Goal: Task Accomplishment & Management: Use online tool/utility

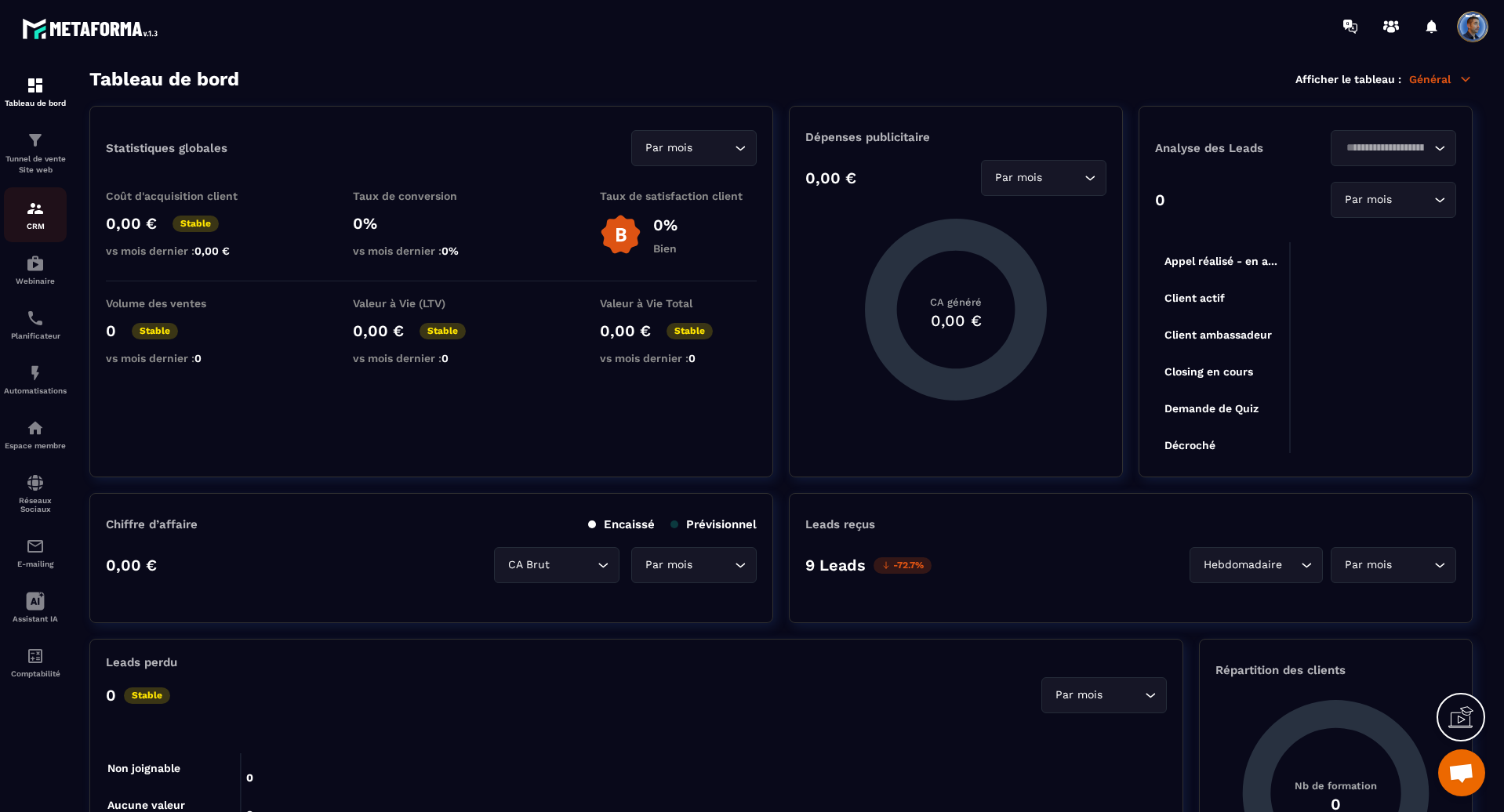
click at [37, 197] on link "CRM" at bounding box center [34, 215] width 62 height 55
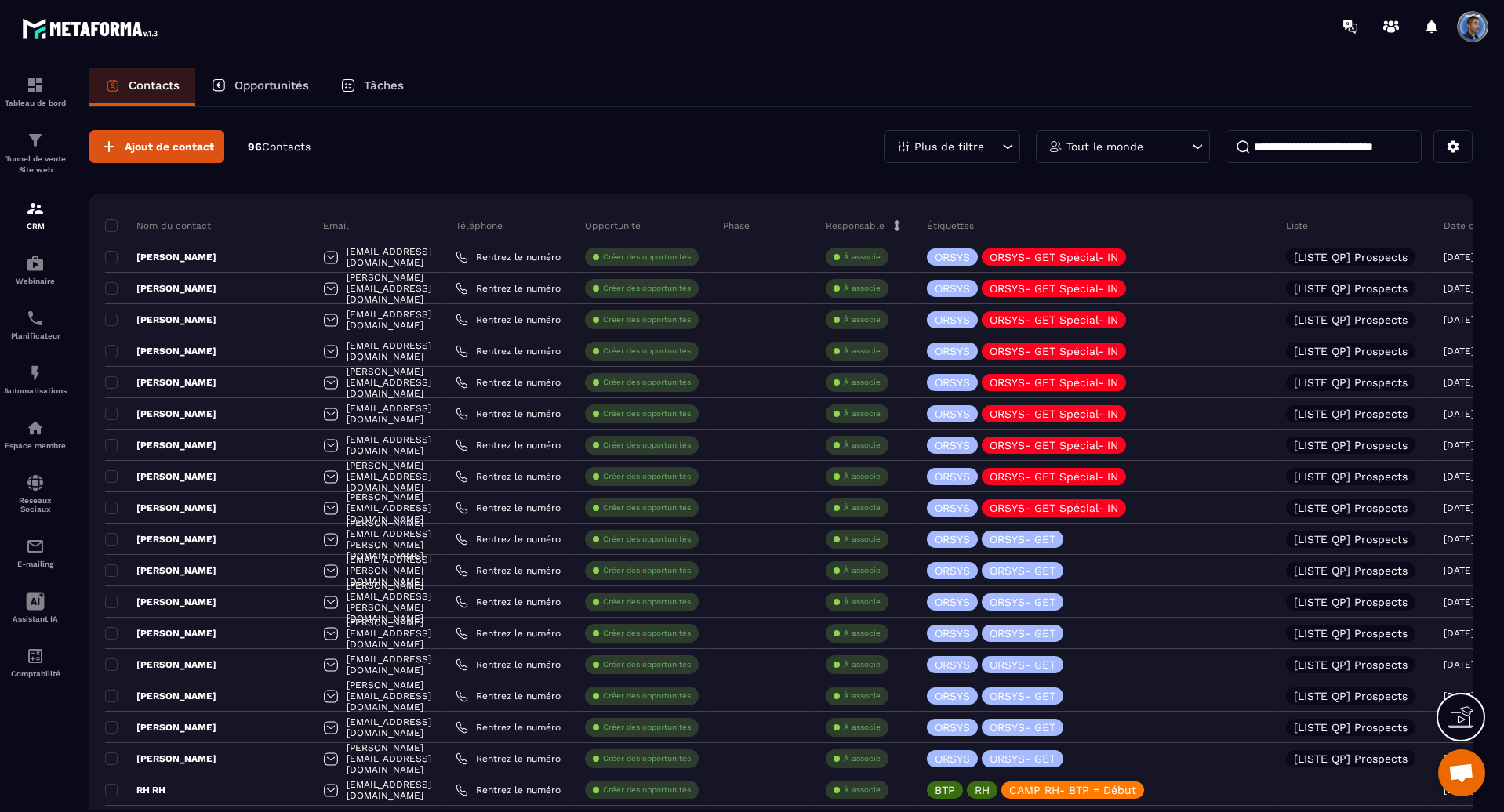
click at [969, 153] on div "Plus de filtre" at bounding box center [951, 146] width 136 height 33
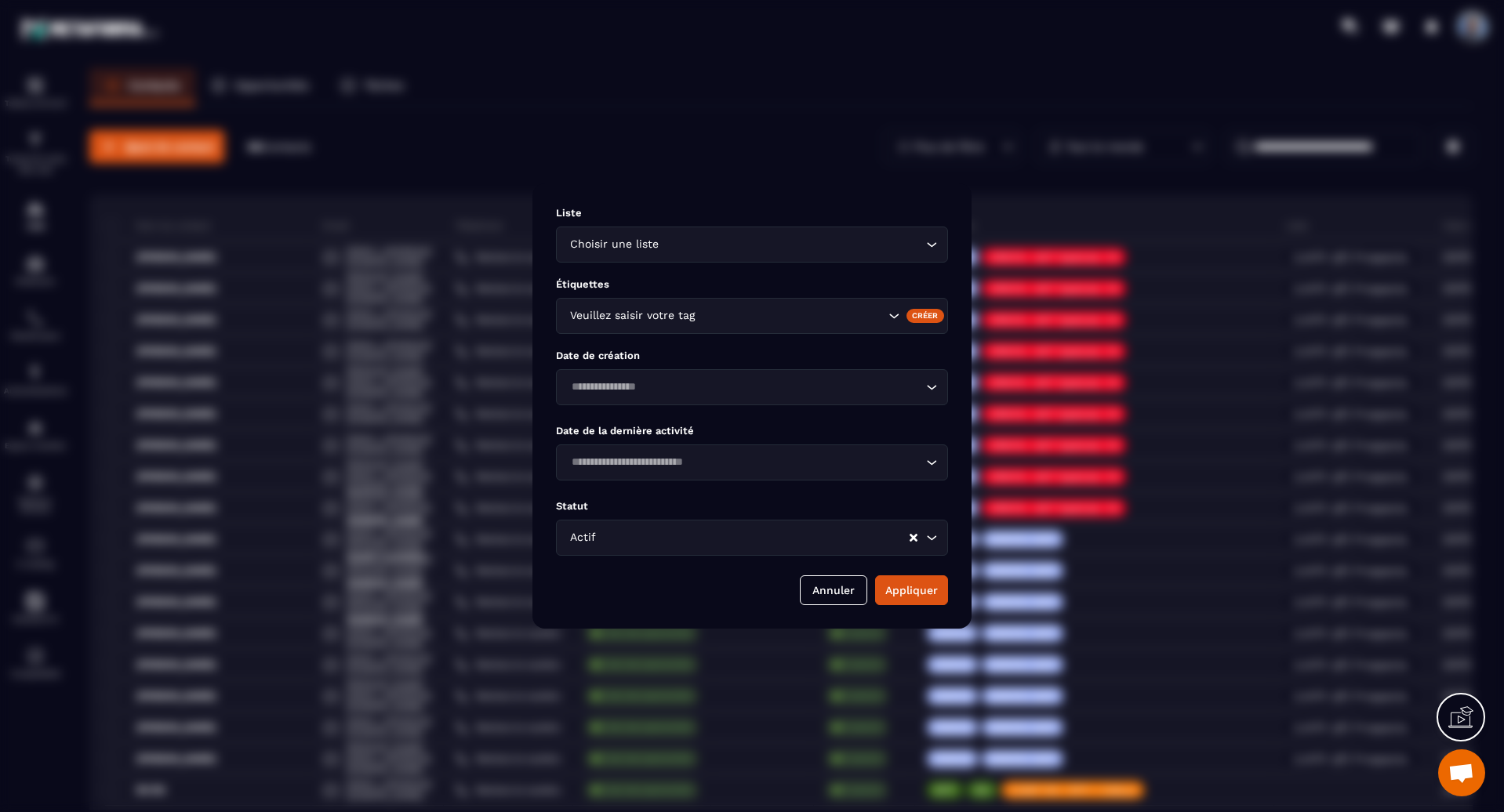
click at [713, 546] on div "Actif Loading..." at bounding box center [752, 538] width 393 height 36
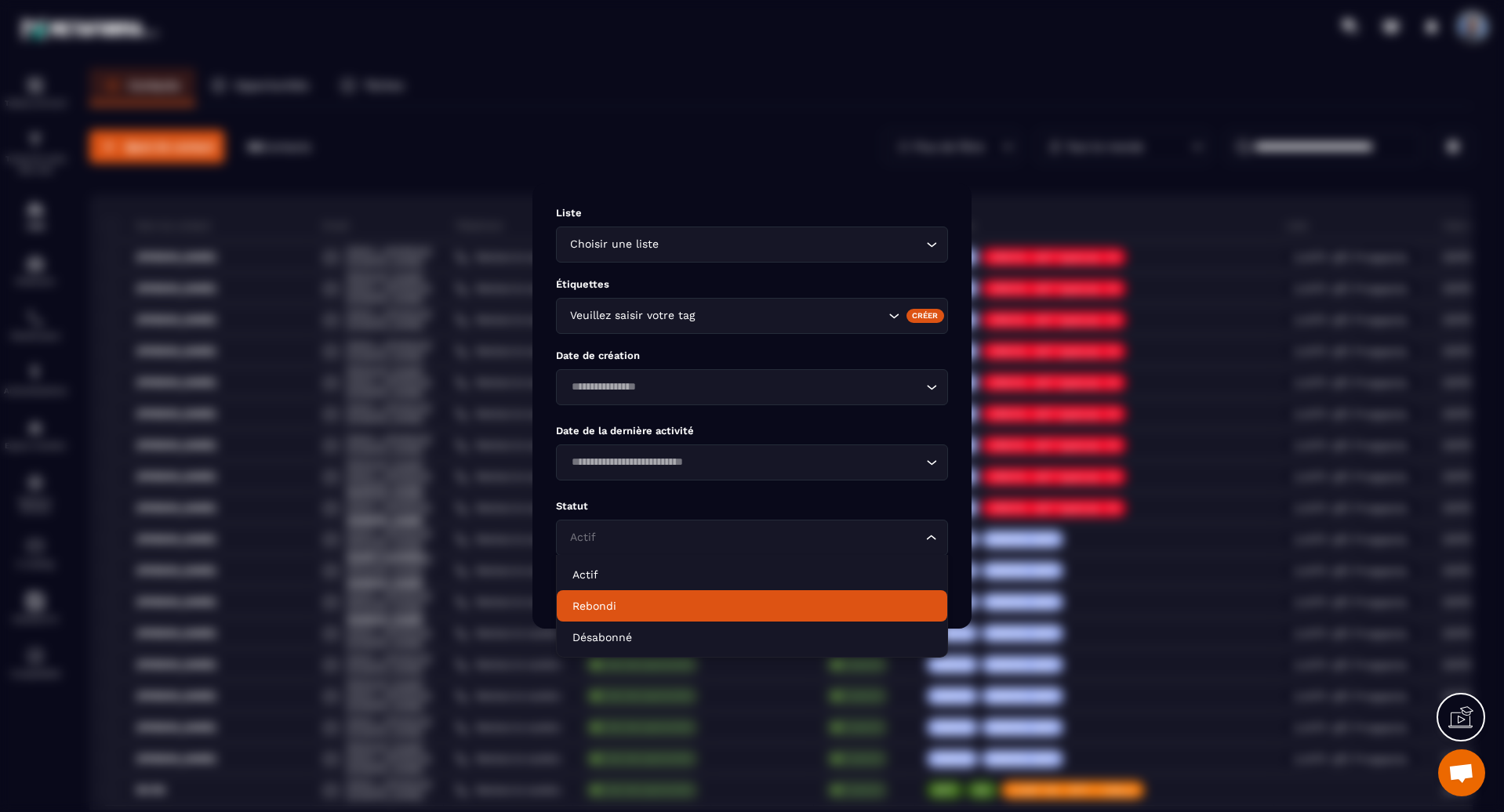
click at [675, 612] on p "Rebondi" at bounding box center [752, 606] width 359 height 16
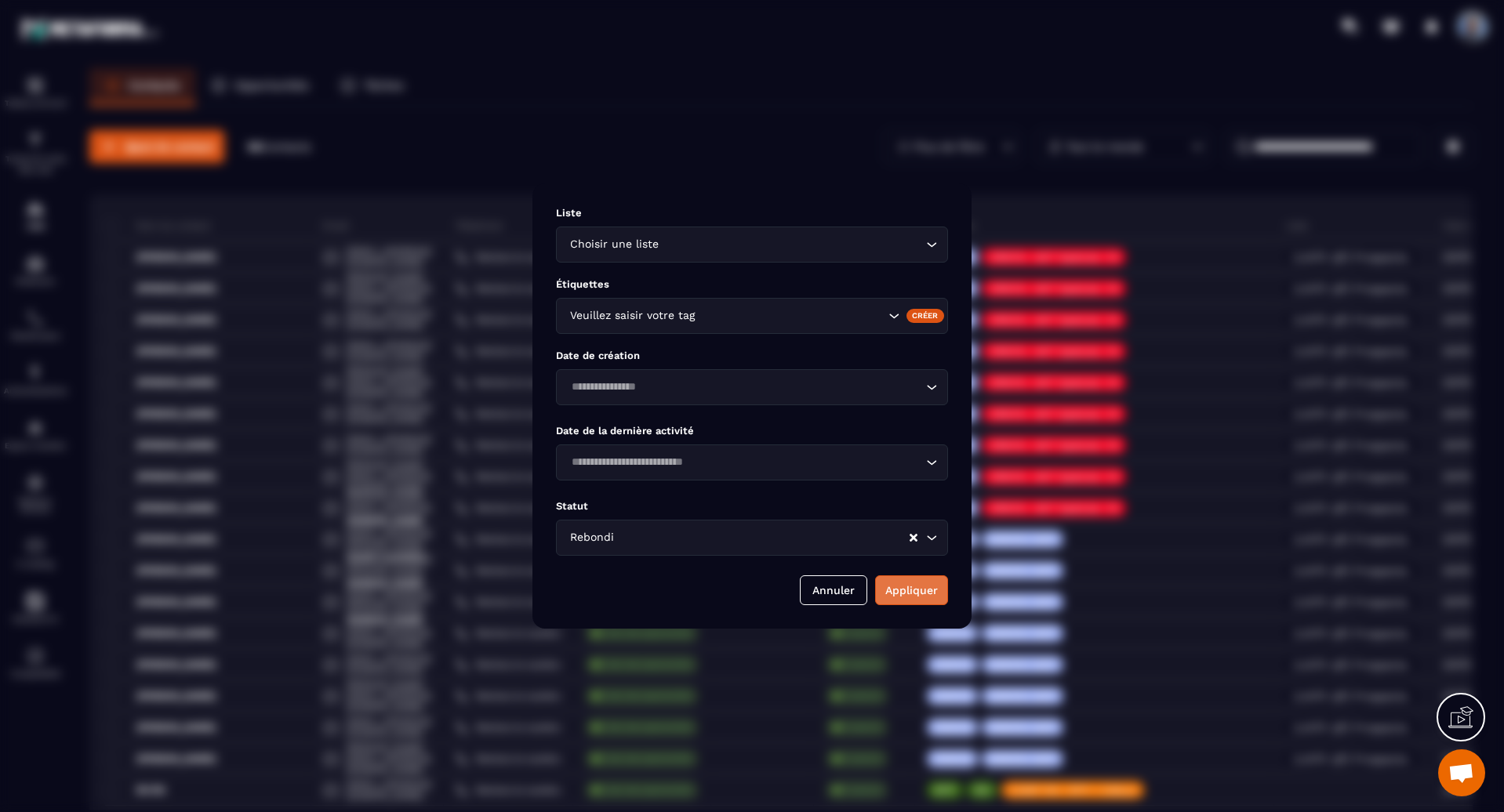
click at [931, 594] on button "Appliquer" at bounding box center [911, 590] width 73 height 30
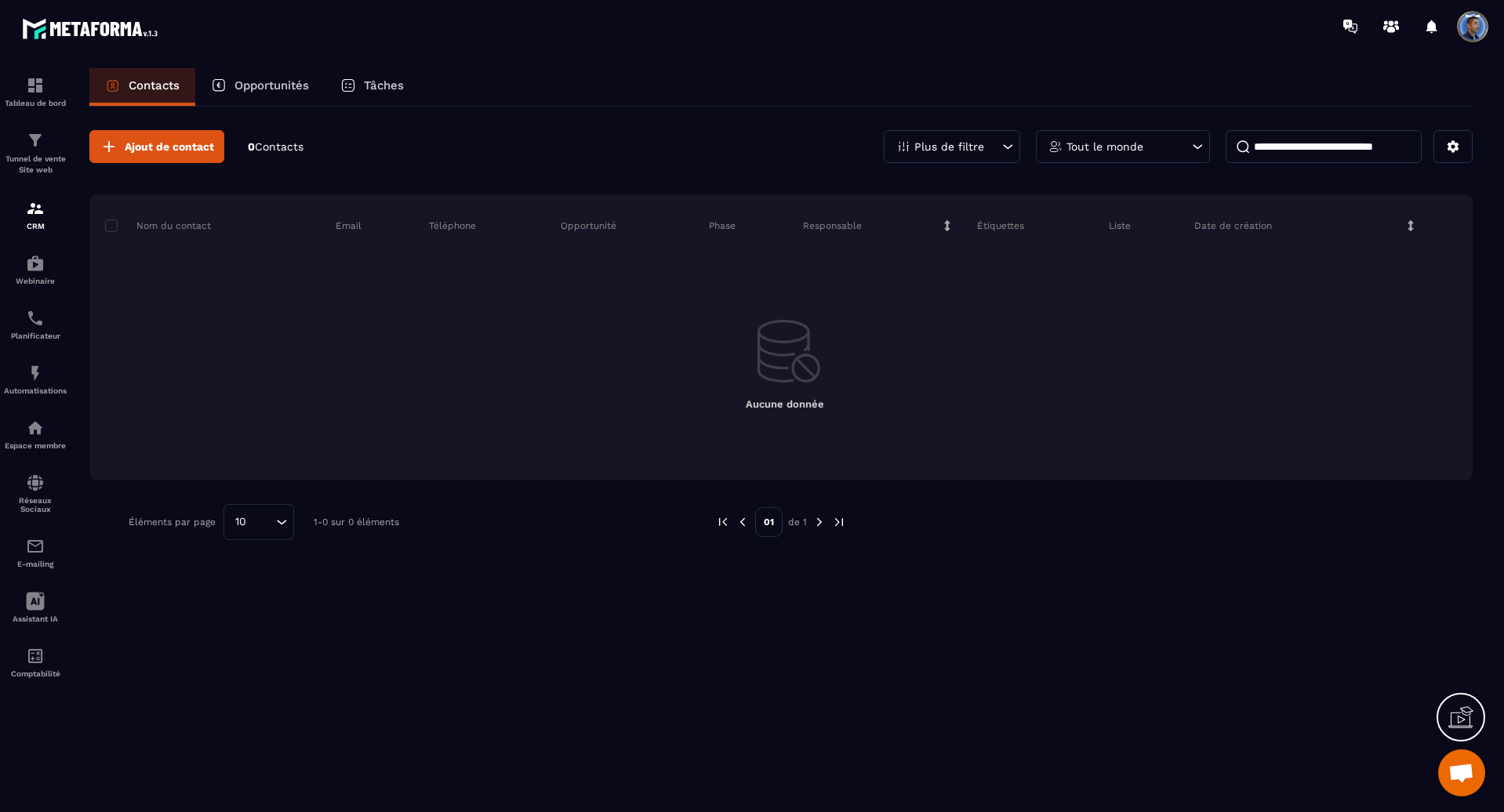
click at [946, 147] on p "Plus de filtre" at bounding box center [949, 146] width 70 height 11
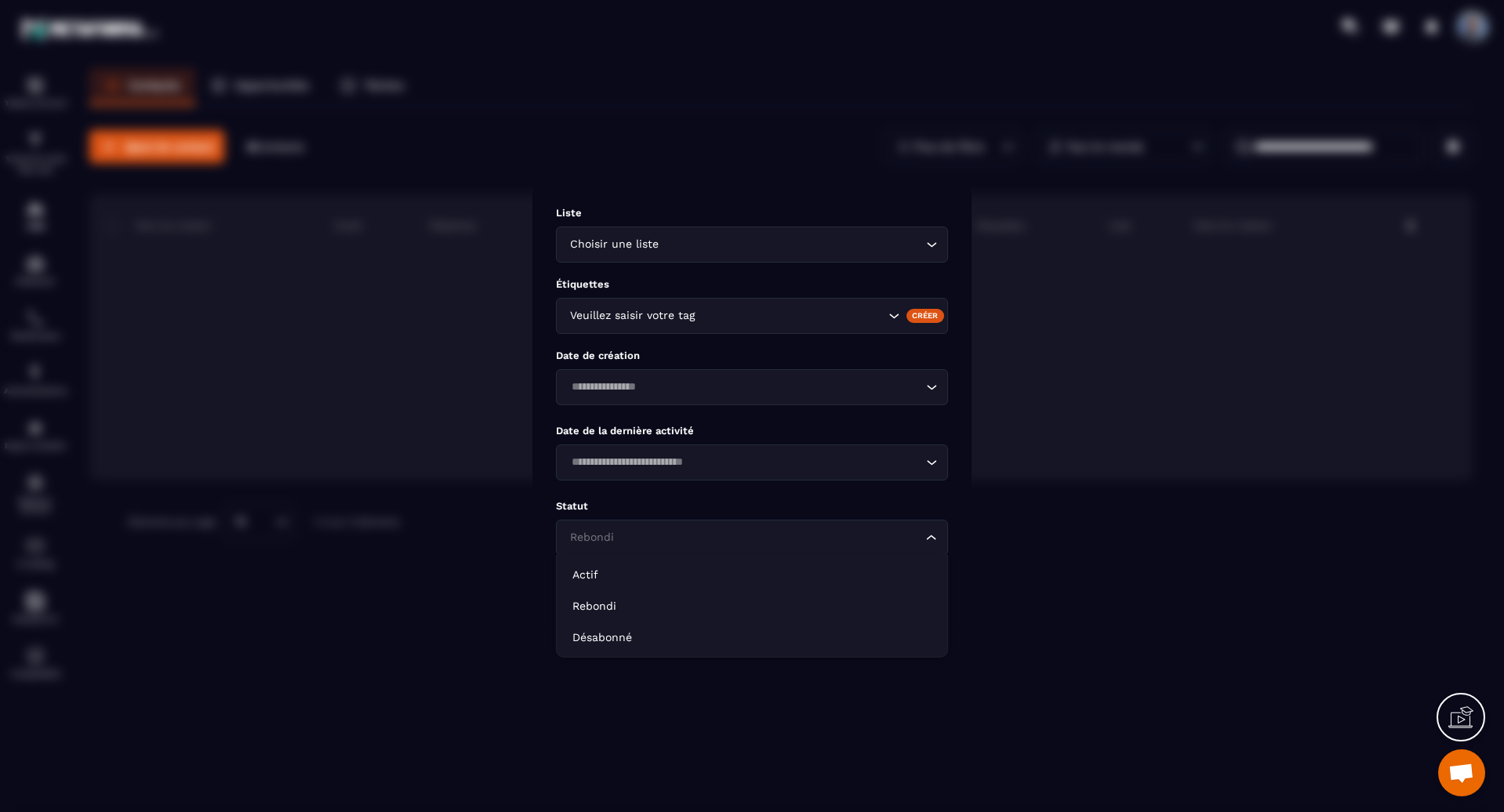
click at [694, 542] on input "Search for option" at bounding box center [744, 538] width 356 height 18
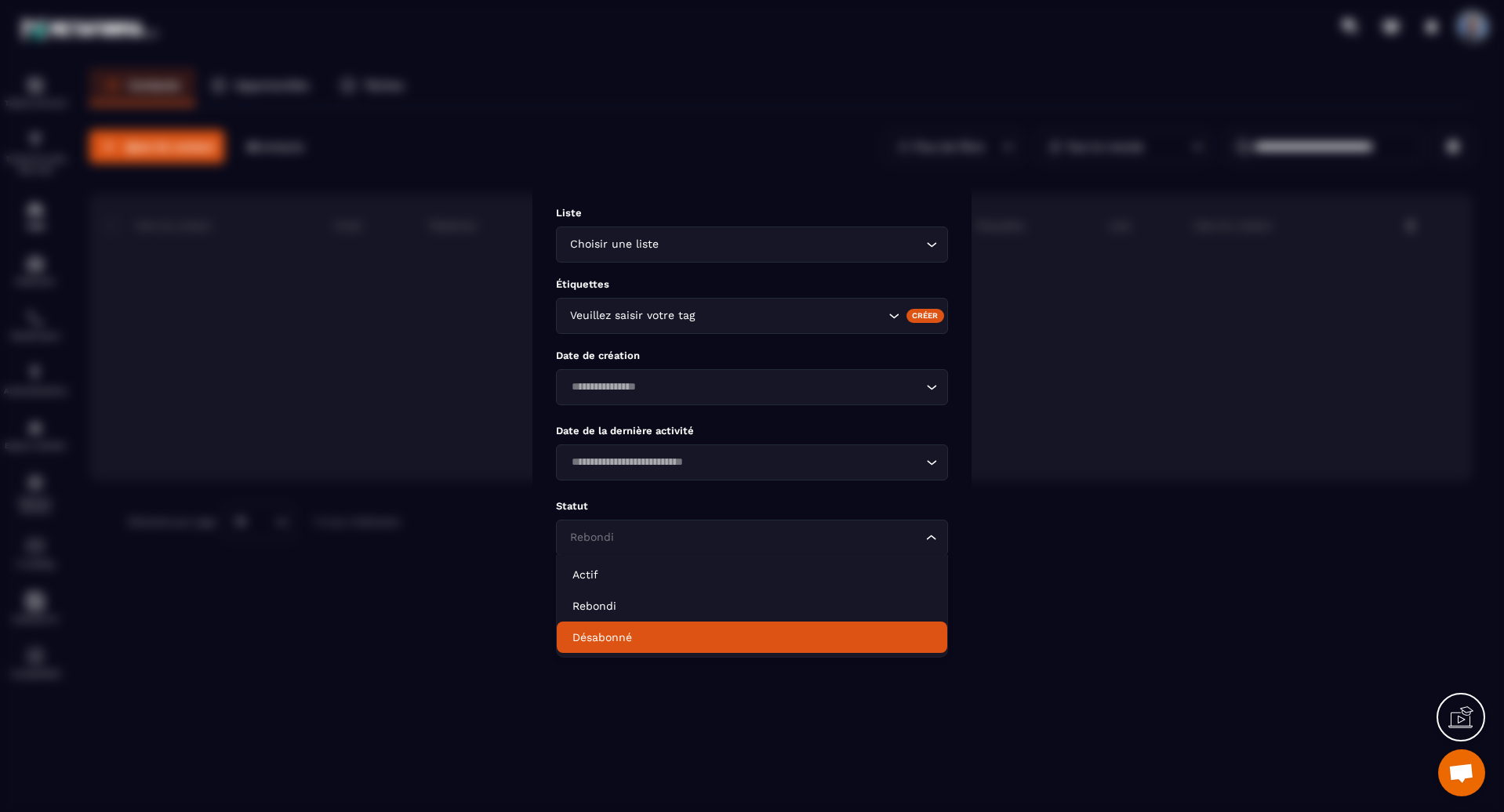
click at [643, 634] on p "Désabonné" at bounding box center [752, 638] width 359 height 16
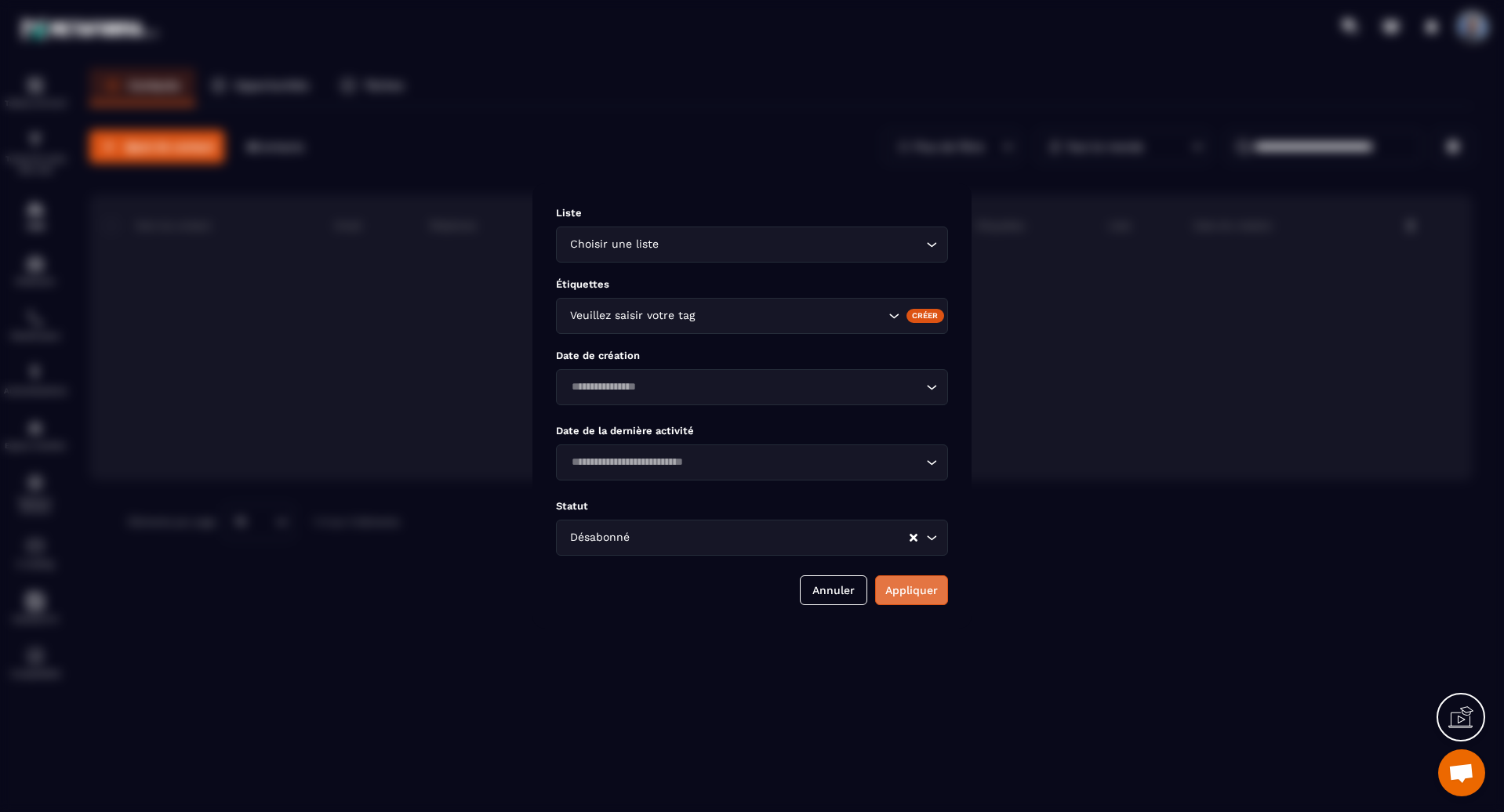
click at [931, 588] on button "Appliquer" at bounding box center [911, 590] width 73 height 30
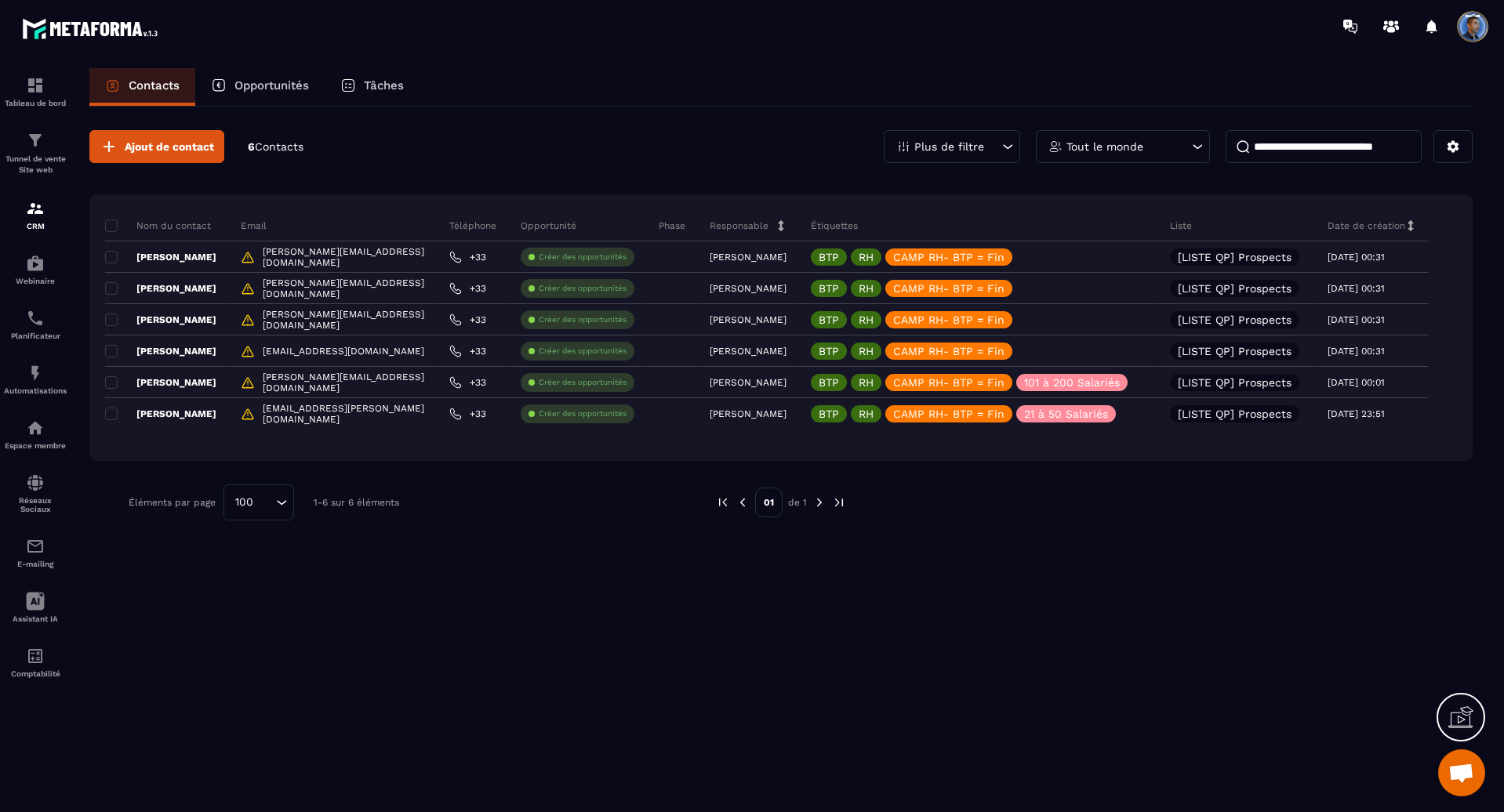
click at [968, 142] on p "Plus de filtre" at bounding box center [949, 146] width 70 height 11
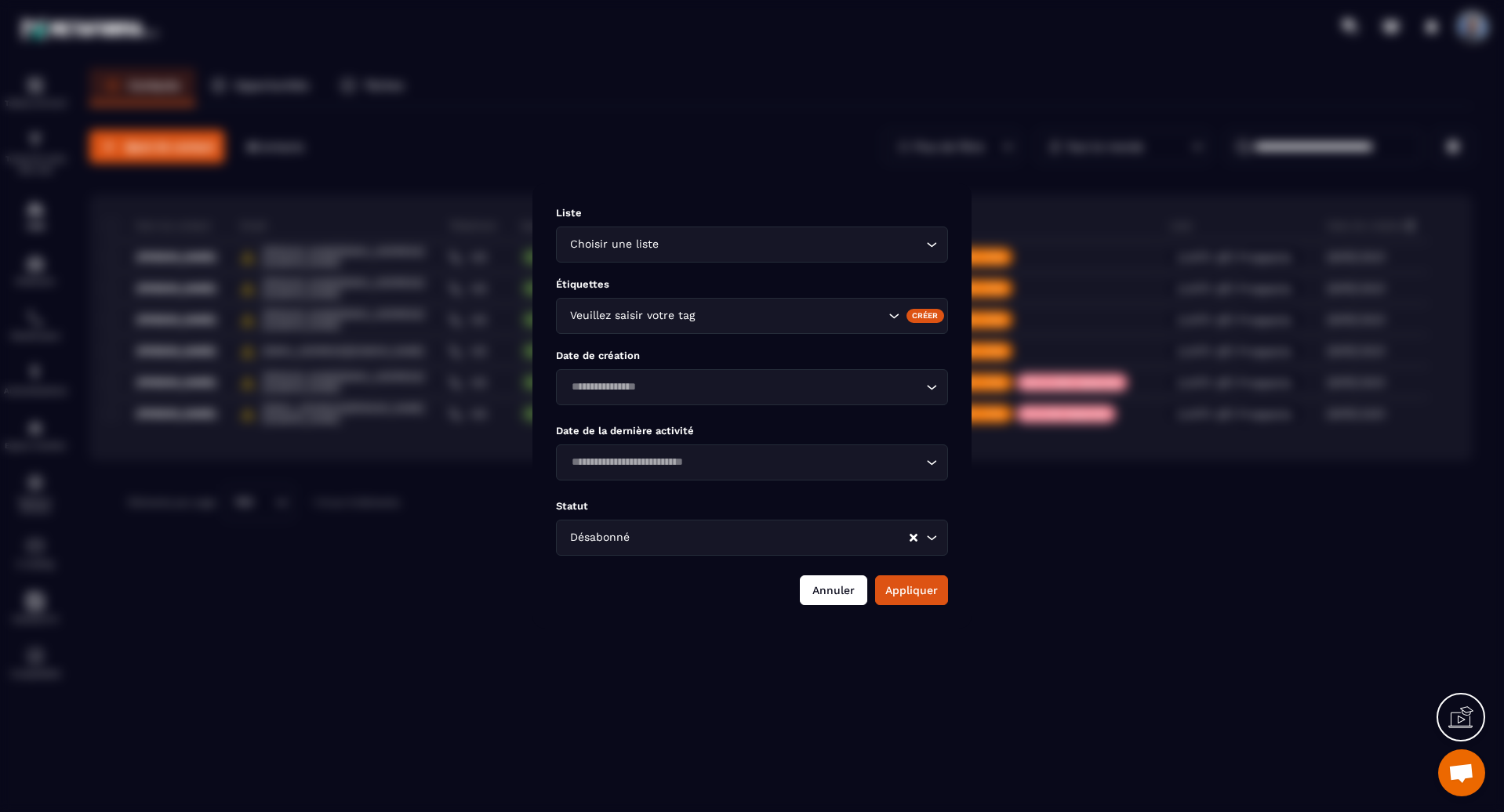
click at [846, 588] on button "Annuler" at bounding box center [833, 590] width 68 height 30
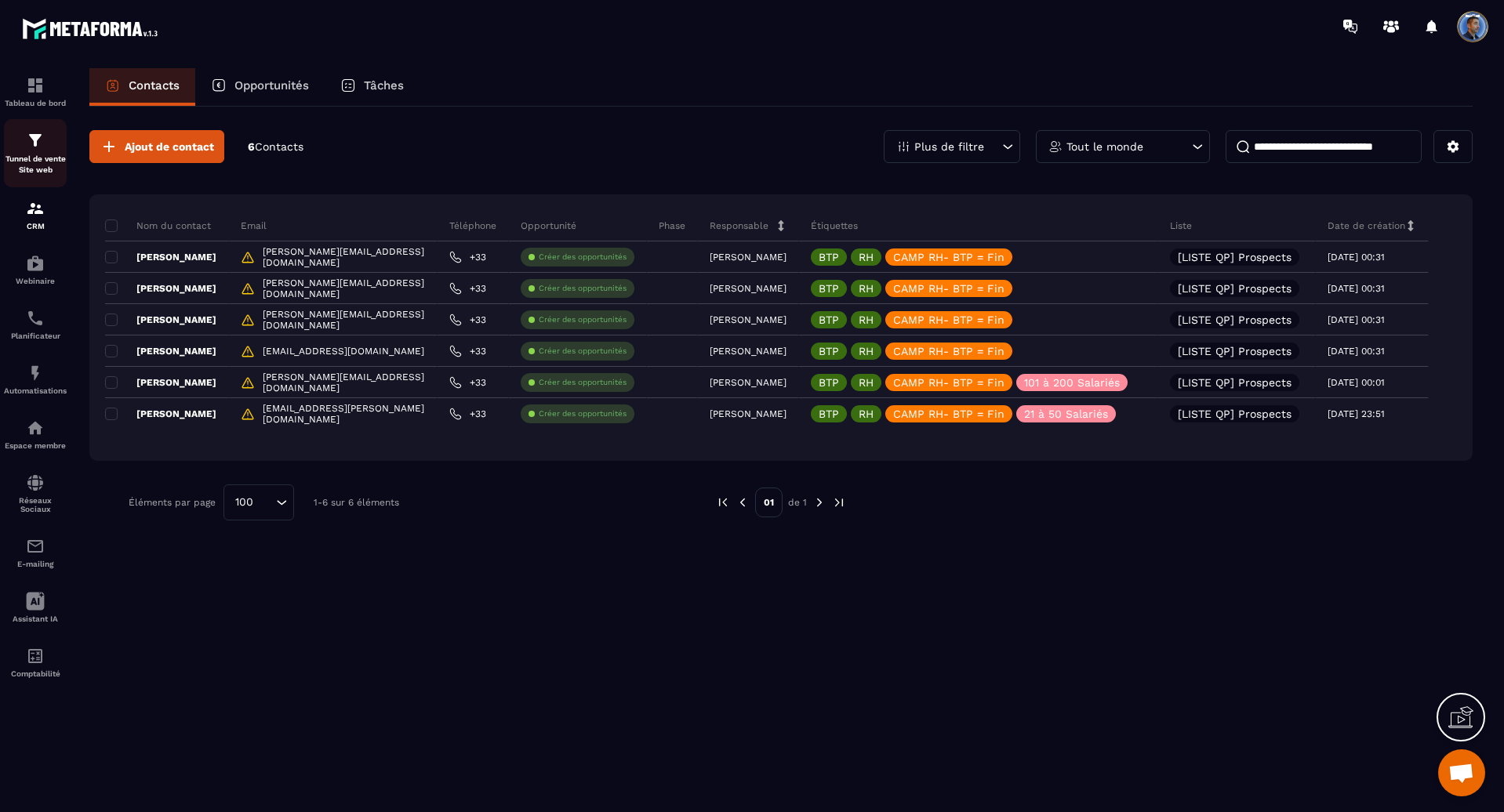
click at [37, 156] on p "Tunnel de vente Site web" at bounding box center [34, 165] width 62 height 22
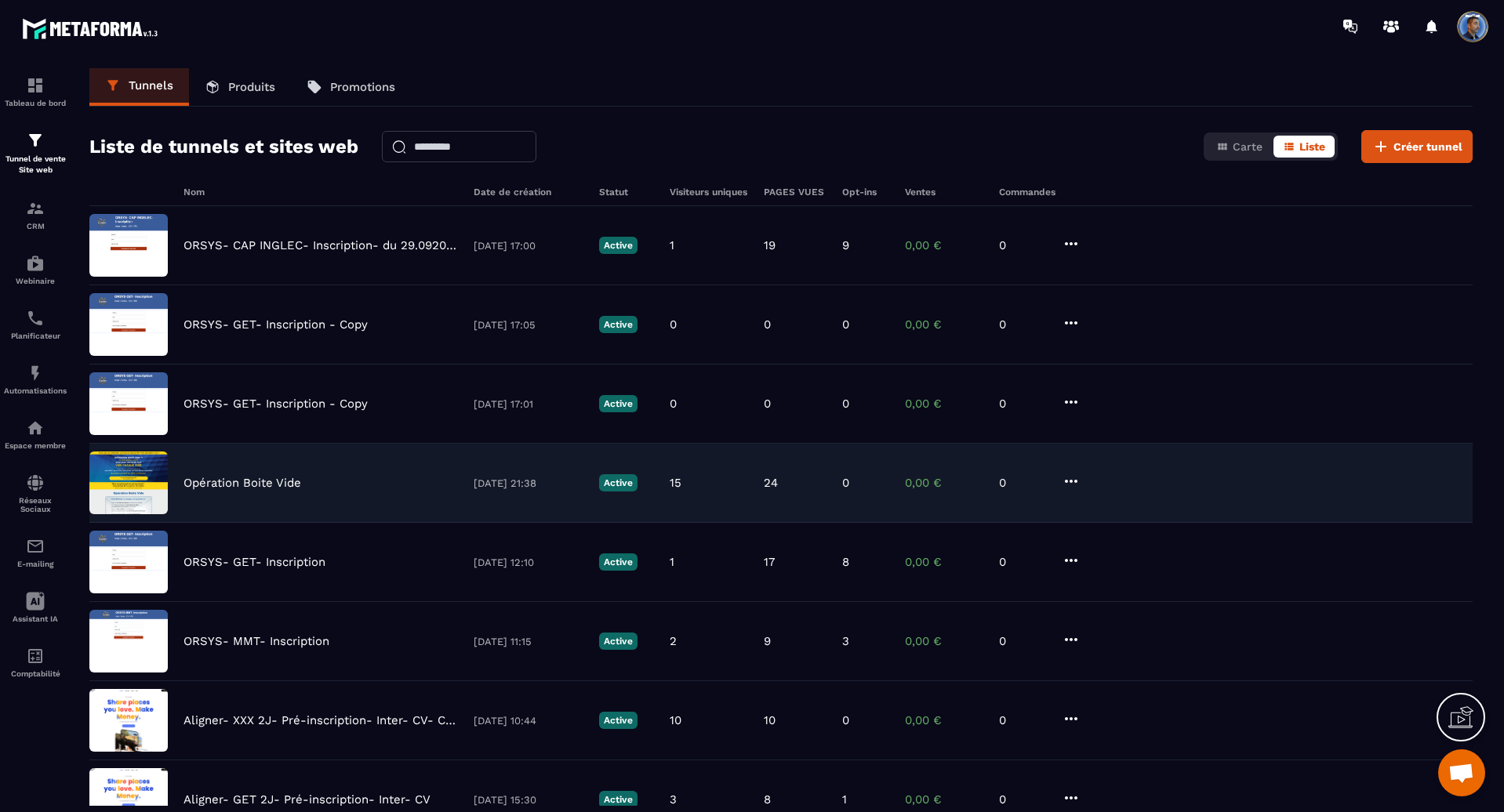
click at [258, 479] on p "Opération Boite Vide" at bounding box center [243, 483] width 118 height 14
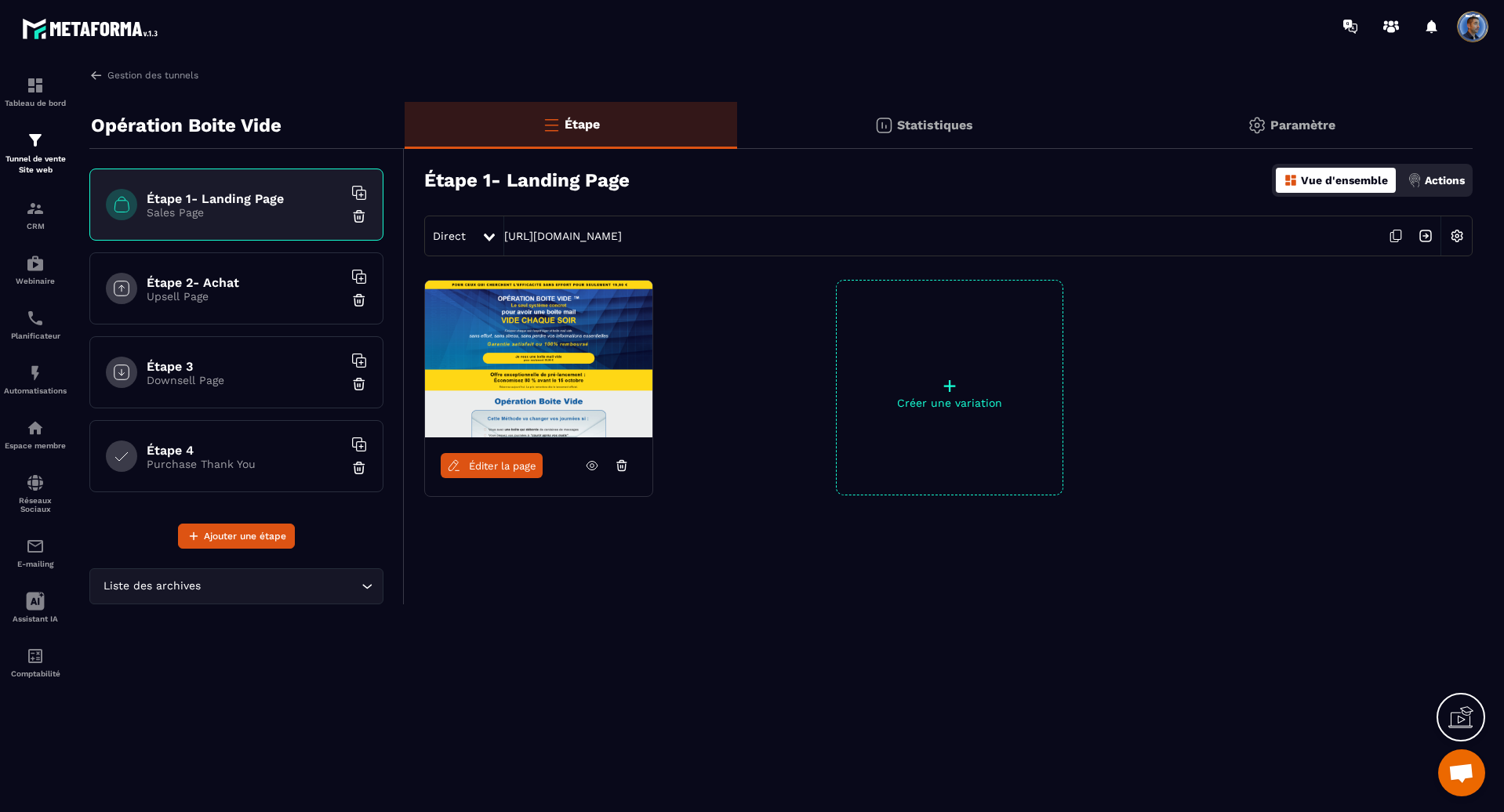
click at [997, 412] on div "+ Créer une variation" at bounding box center [950, 387] width 227 height 216
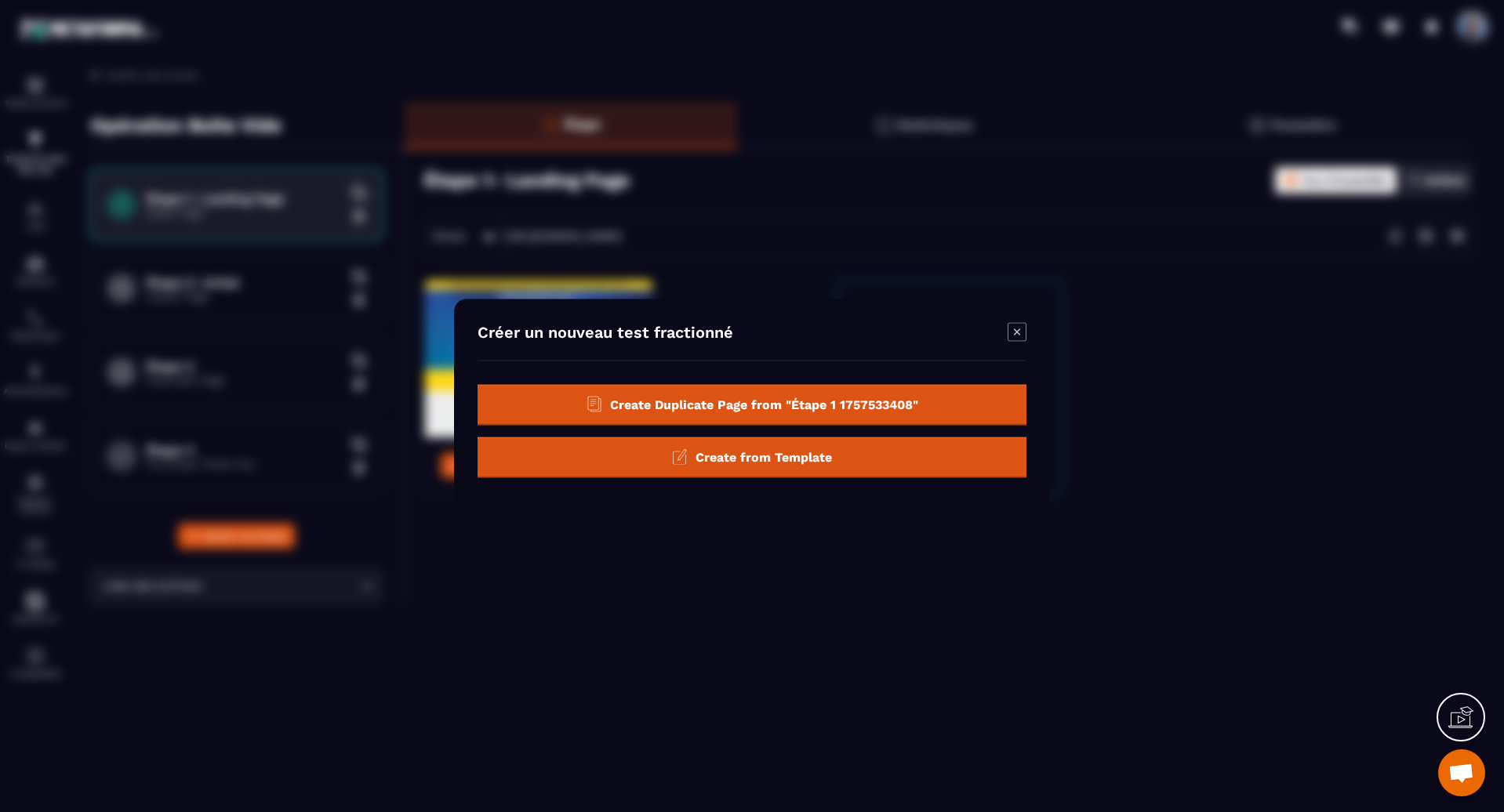
click at [776, 399] on span "Create Duplicate Page from "Étape 1 1757533408"" at bounding box center [764, 404] width 308 height 15
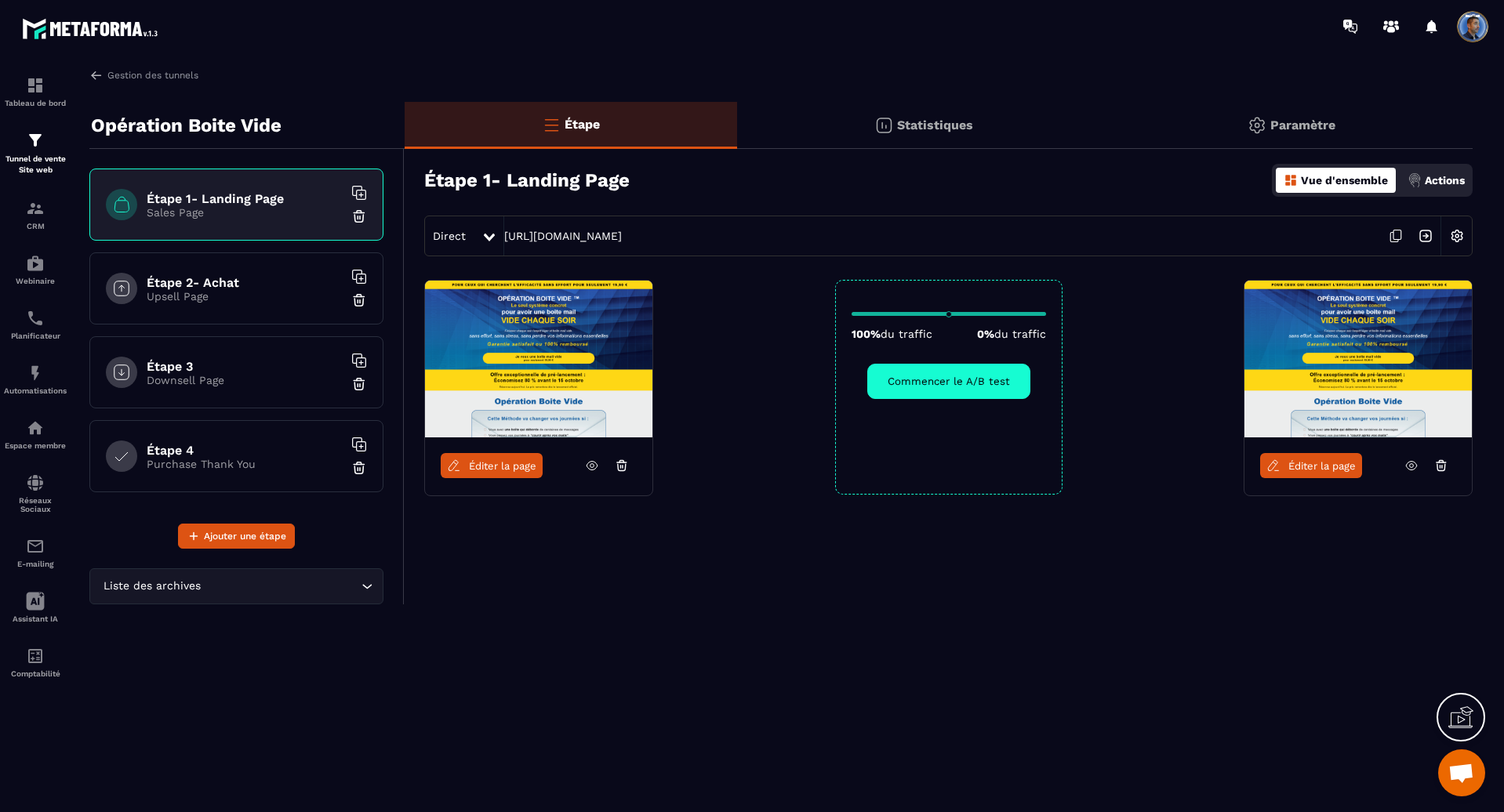
click at [224, 282] on h6 "Étape 2- Achat" at bounding box center [245, 282] width 196 height 15
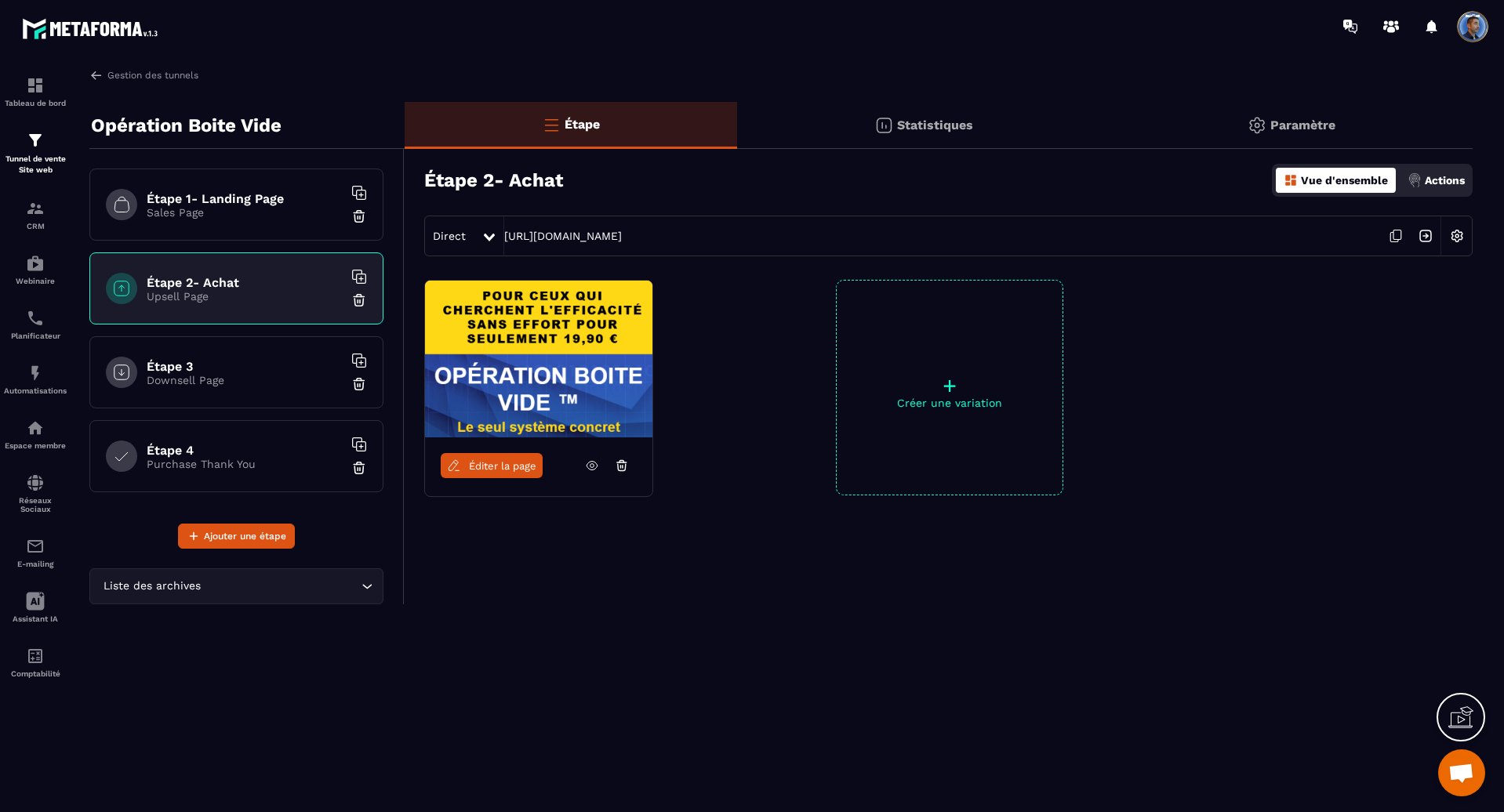
click at [246, 201] on h6 "Étape 1- Landing Page" at bounding box center [245, 198] width 196 height 15
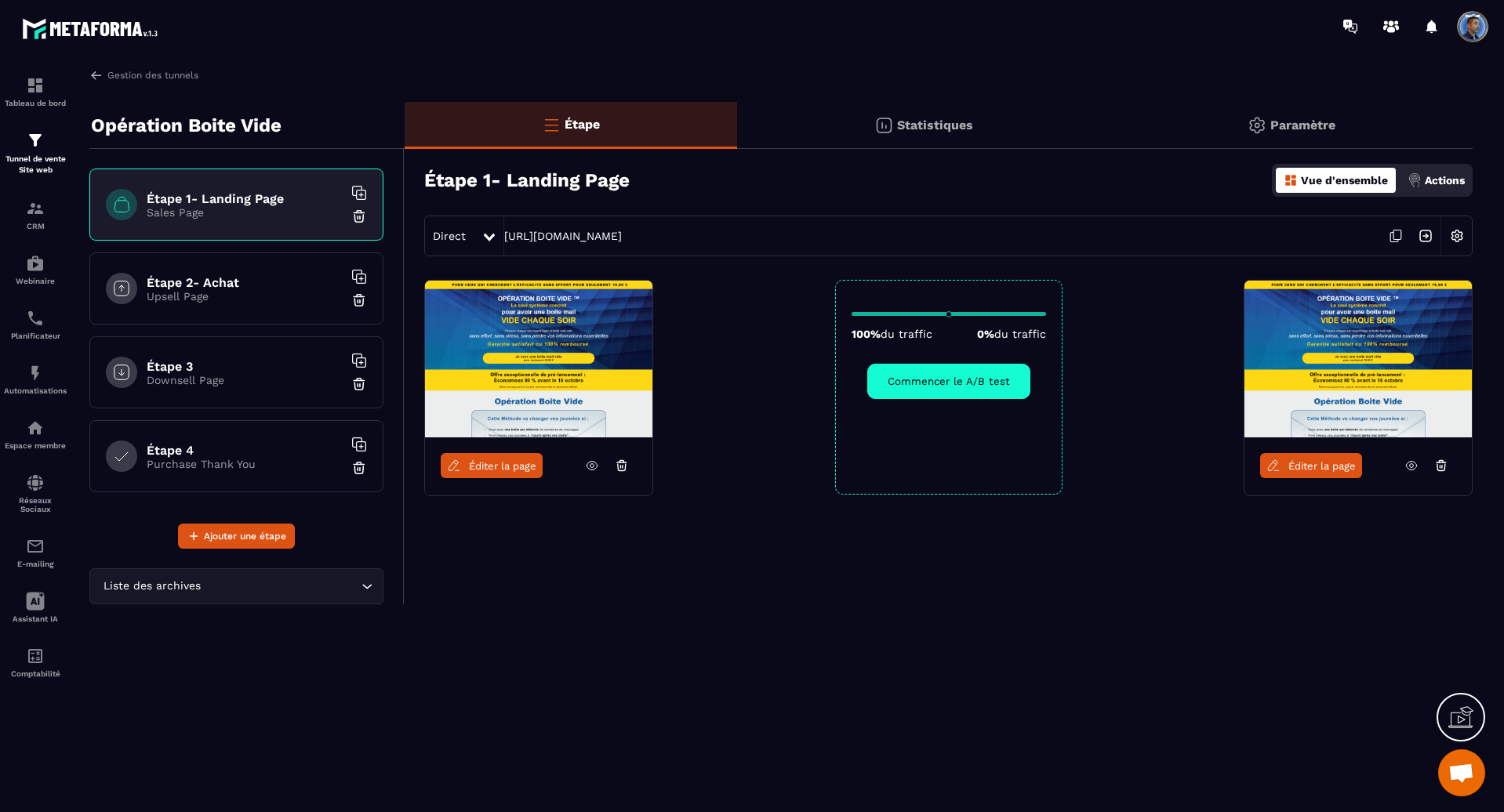
click at [517, 469] on span "Éditer la page" at bounding box center [503, 465] width 68 height 11
